Goal: Use online tool/utility: Utilize a website feature to perform a specific function

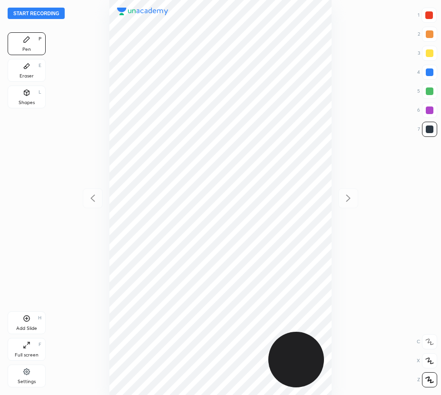
scroll to position [395, 289]
click at [26, 39] on icon at bounding box center [27, 40] width 6 height 6
drag, startPoint x: 29, startPoint y: 69, endPoint x: 102, endPoint y: 111, distance: 83.8
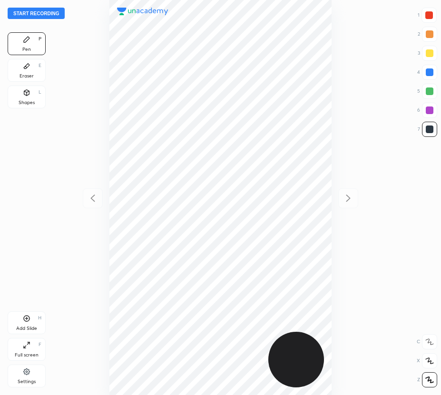
click at [29, 70] on div "Eraser E" at bounding box center [27, 70] width 38 height 23
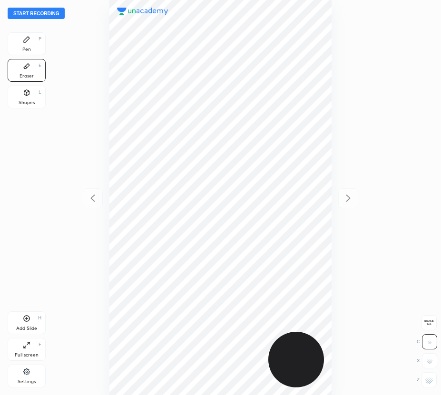
click at [20, 41] on div "Pen P" at bounding box center [27, 43] width 38 height 23
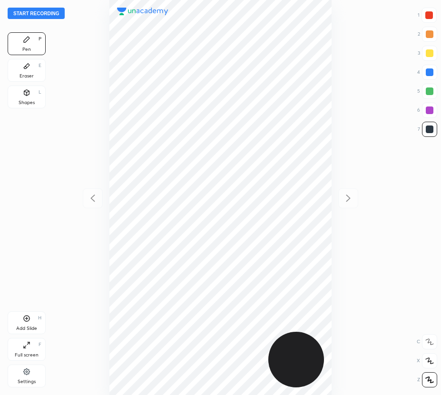
click at [429, 341] on icon at bounding box center [429, 342] width 9 height 7
drag, startPoint x: 25, startPoint y: 72, endPoint x: 37, endPoint y: 84, distance: 17.2
click at [25, 72] on div "Eraser E" at bounding box center [27, 70] width 38 height 23
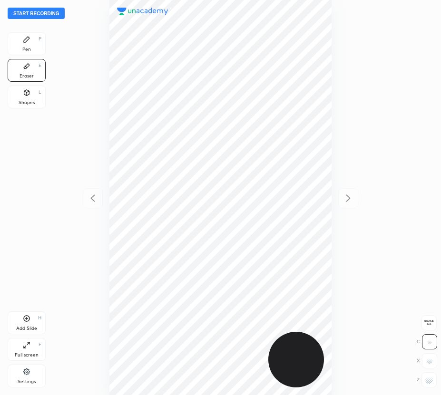
click at [427, 322] on span "Erase all" at bounding box center [429, 323] width 14 height 7
drag, startPoint x: 23, startPoint y: 42, endPoint x: 78, endPoint y: 78, distance: 65.9
click at [24, 42] on icon at bounding box center [27, 40] width 6 height 6
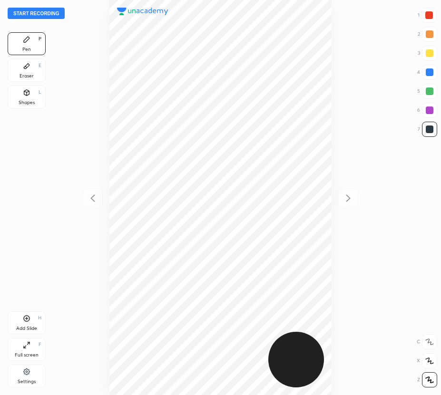
scroll to position [395, 289]
click at [49, 13] on button "Start recording" at bounding box center [36, 13] width 57 height 11
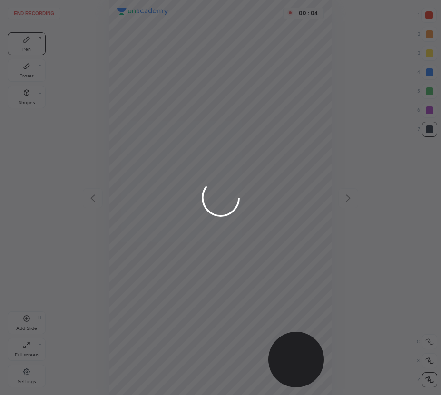
drag, startPoint x: 429, startPoint y: 14, endPoint x: 420, endPoint y: 18, distance: 9.8
click at [429, 15] on div at bounding box center [220, 197] width 441 height 395
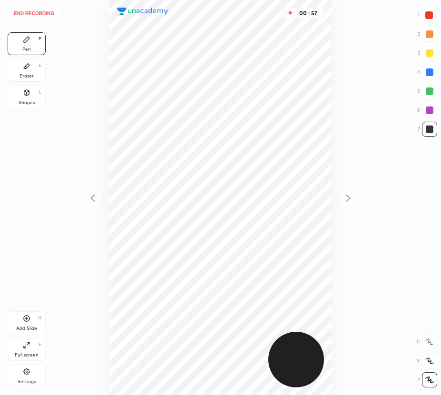
drag, startPoint x: 431, startPoint y: 112, endPoint x: 405, endPoint y: 122, distance: 28.3
click at [431, 113] on div at bounding box center [430, 111] width 8 height 8
drag, startPoint x: 427, startPoint y: 15, endPoint x: 377, endPoint y: 32, distance: 53.4
click at [427, 15] on div at bounding box center [429, 15] width 8 height 8
click at [25, 318] on icon at bounding box center [27, 319] width 8 height 8
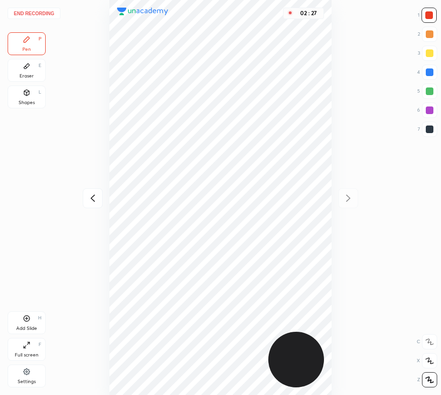
drag, startPoint x: 91, startPoint y: 195, endPoint x: 89, endPoint y: 189, distance: 6.5
click at [90, 195] on icon at bounding box center [92, 198] width 11 height 11
click at [350, 194] on icon at bounding box center [347, 198] width 11 height 11
click at [88, 198] on icon at bounding box center [92, 198] width 11 height 11
drag, startPoint x: 429, startPoint y: 74, endPoint x: 419, endPoint y: 76, distance: 9.8
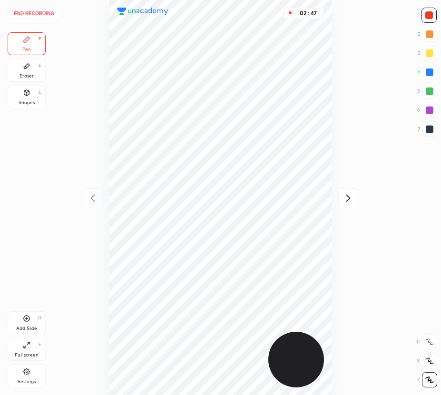
click at [429, 74] on div at bounding box center [430, 72] width 8 height 8
click at [427, 15] on div at bounding box center [429, 15] width 8 height 8
drag, startPoint x: 348, startPoint y: 194, endPoint x: 356, endPoint y: 196, distance: 8.3
click at [349, 194] on icon at bounding box center [347, 198] width 11 height 11
click at [51, 13] on button "End recording" at bounding box center [34, 13] width 53 height 11
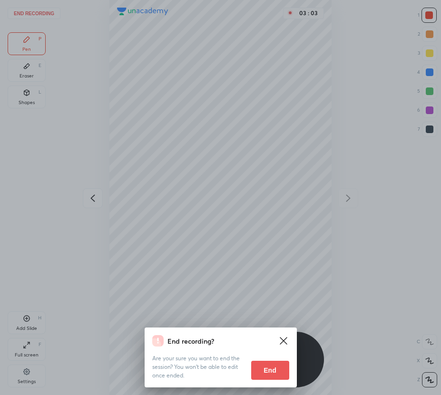
drag, startPoint x: 271, startPoint y: 368, endPoint x: 235, endPoint y: 359, distance: 36.8
click at [270, 368] on button "End" at bounding box center [270, 370] width 38 height 19
